Goal: Check status: Check status

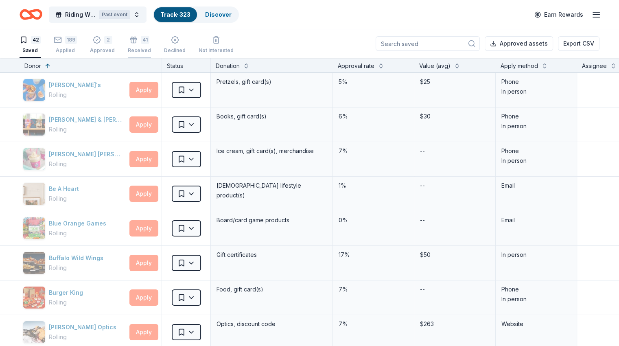
click at [147, 46] on div "41 Received" at bounding box center [139, 45] width 23 height 18
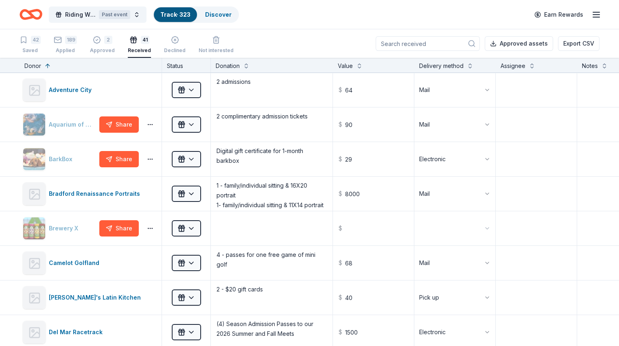
click at [417, 40] on input at bounding box center [428, 43] width 104 height 15
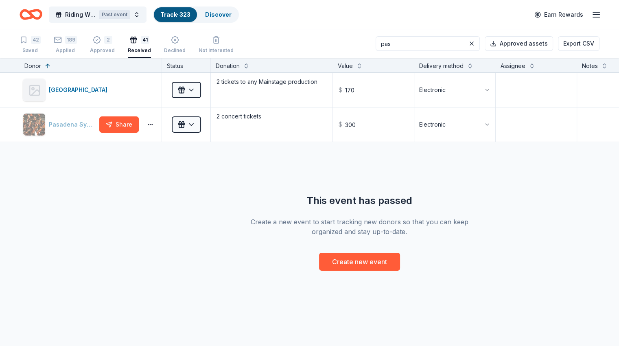
click at [408, 41] on input "pas" at bounding box center [428, 43] width 104 height 15
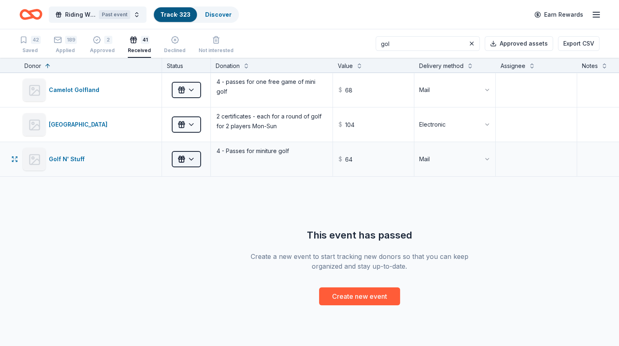
type input "gol"
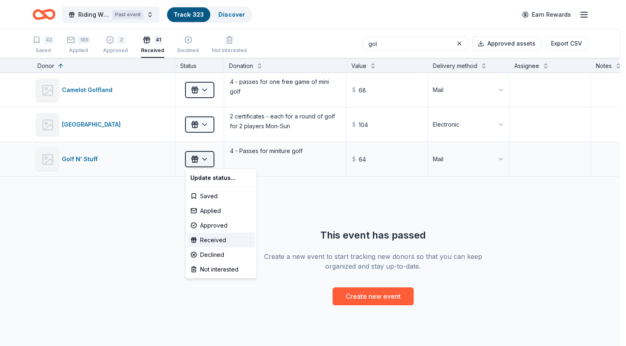
click at [210, 160] on html "Riding With The Stars Gala Past event Track · 323 Discover Earn Rewards 42 Save…" at bounding box center [313, 173] width 626 height 346
click at [287, 155] on html "Riding With The Stars Gala Past event Track · 323 Discover Earn Rewards 42 Save…" at bounding box center [313, 173] width 626 height 346
